Goal: Task Accomplishment & Management: Manage account settings

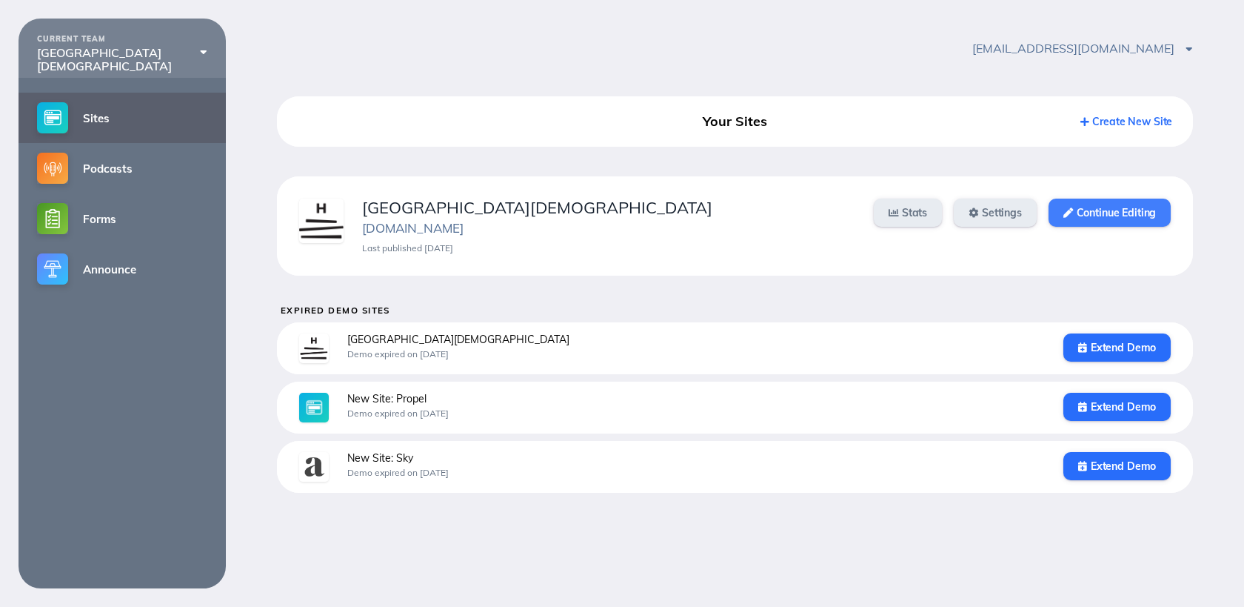
click at [1114, 201] on link "Continue Editing" at bounding box center [1110, 212] width 122 height 28
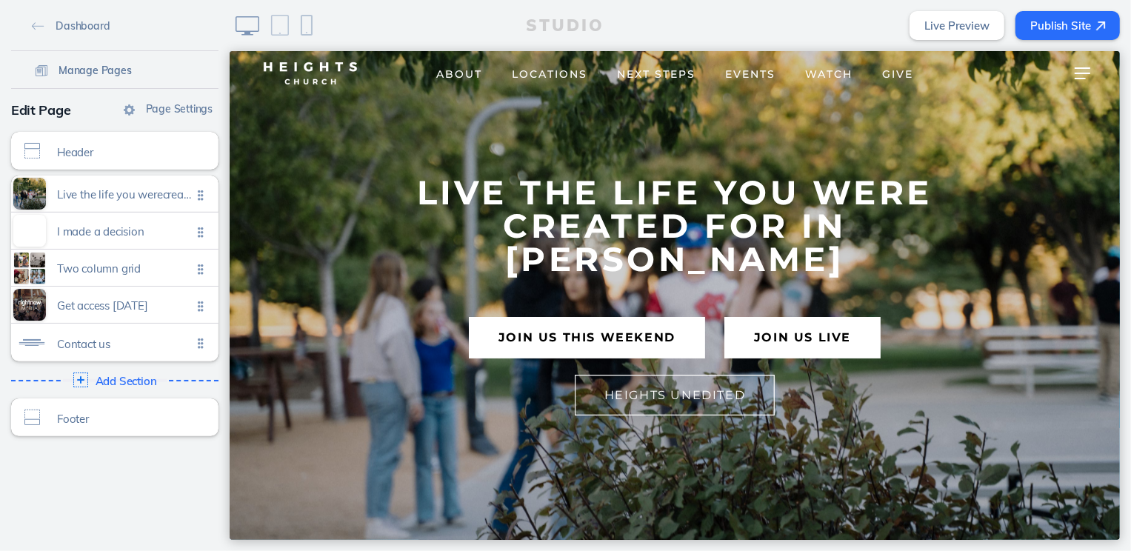
click at [93, 75] on span "Manage Pages" at bounding box center [95, 70] width 73 height 13
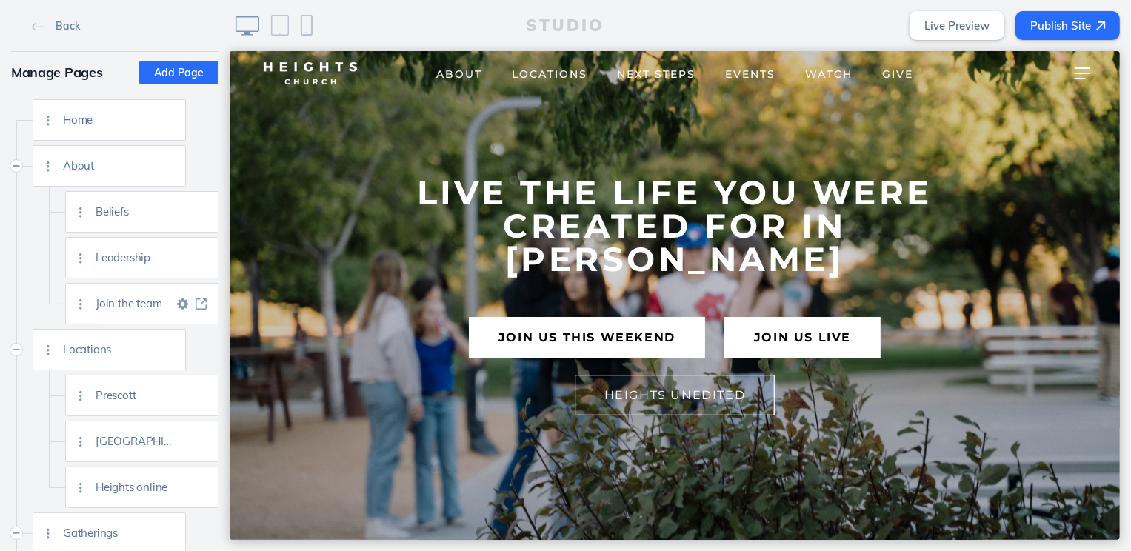
click at [204, 301] on img at bounding box center [201, 303] width 11 height 11
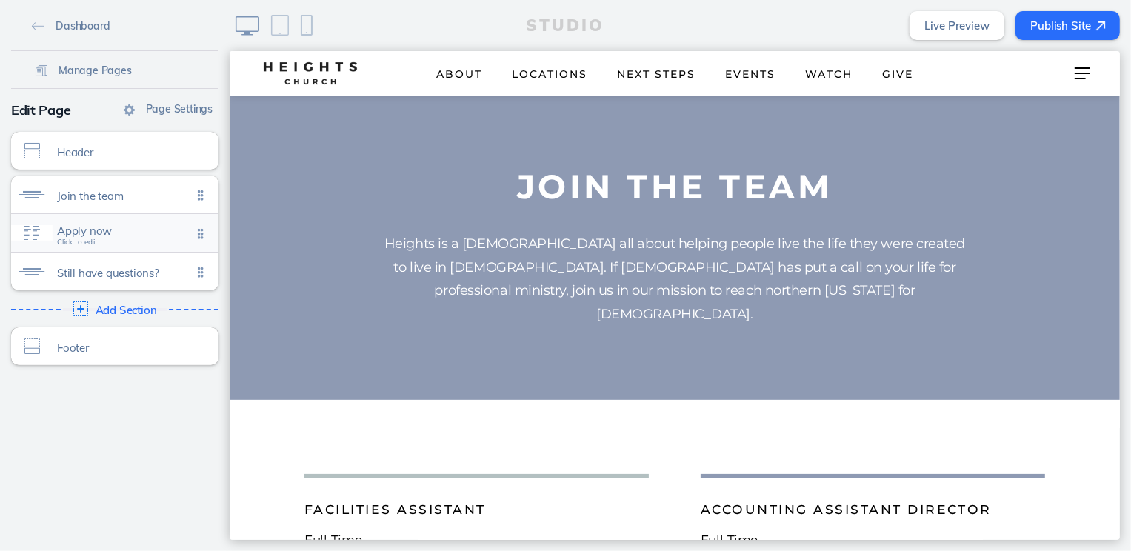
click at [144, 230] on span "Apply now" at bounding box center [124, 230] width 135 height 13
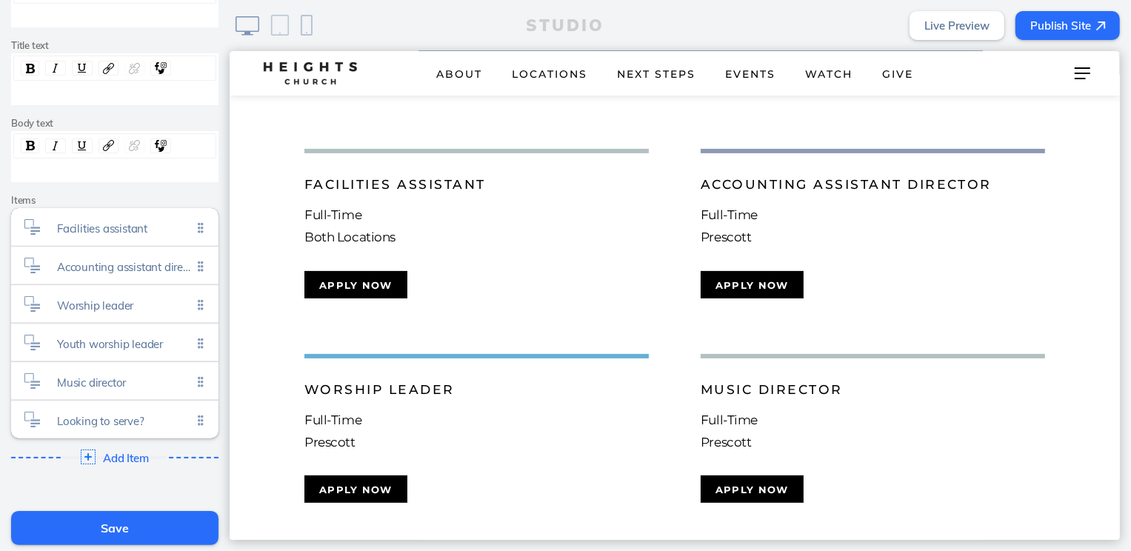
scroll to position [193, 0]
click at [154, 226] on span "Facilities assistant" at bounding box center [124, 224] width 135 height 13
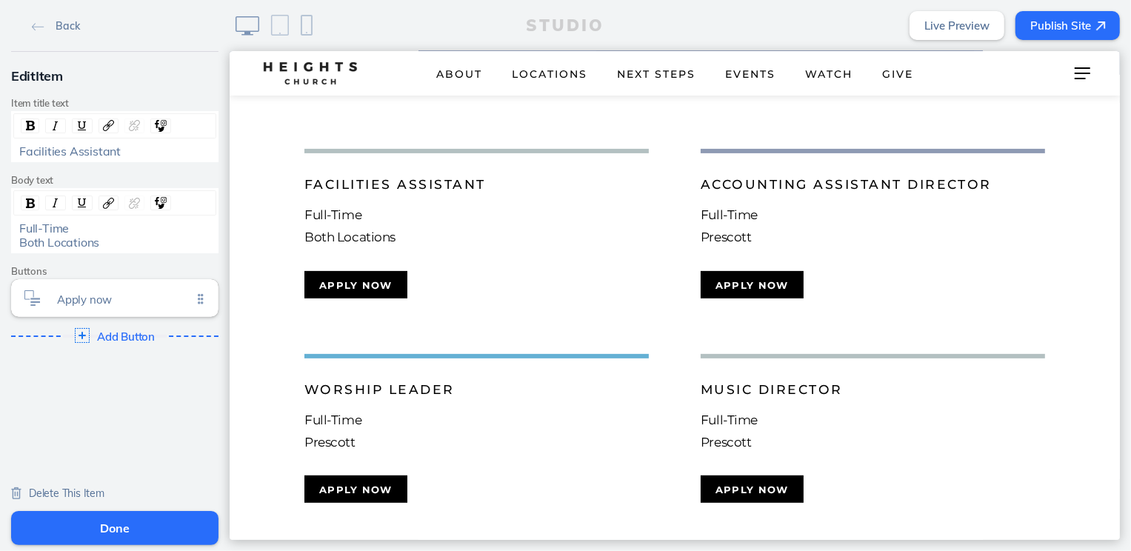
click at [82, 490] on span "Delete This Item" at bounding box center [67, 493] width 76 height 13
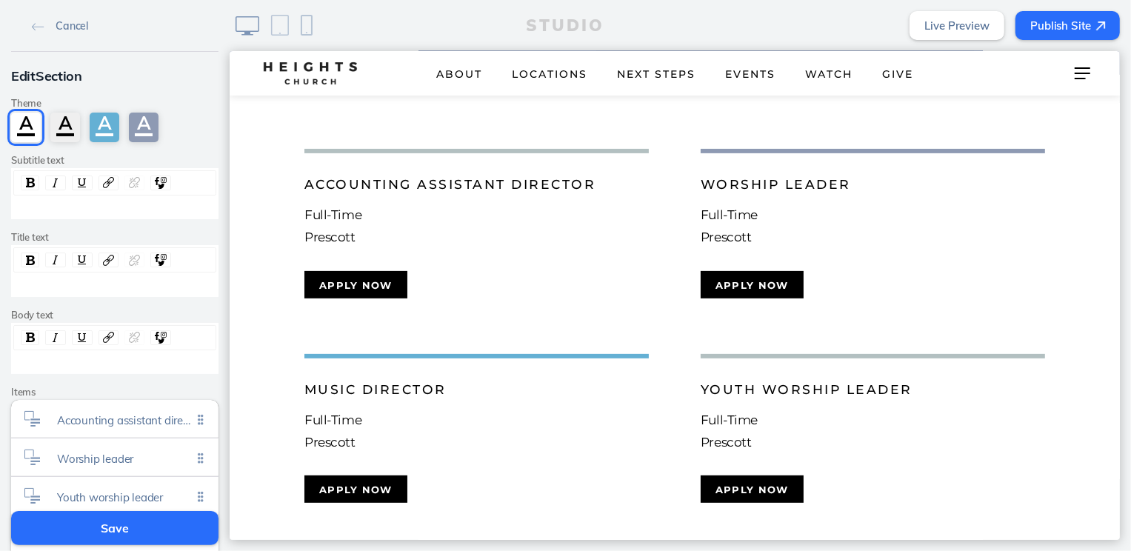
click at [103, 515] on button "Save" at bounding box center [114, 528] width 207 height 34
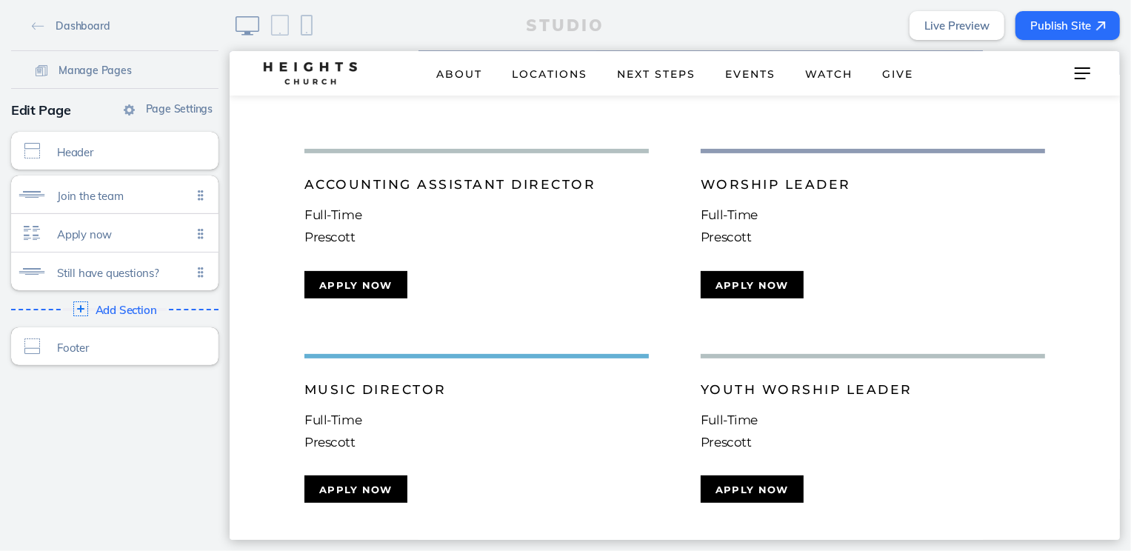
click at [1045, 19] on button "Publish Site" at bounding box center [1067, 25] width 104 height 29
